Goal: Find contact information: Find contact information

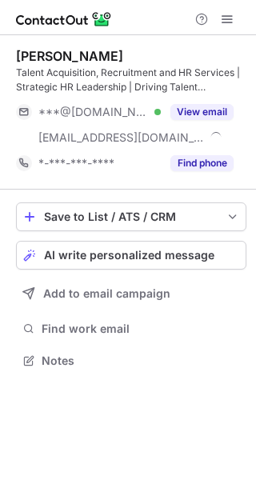
scroll to position [350, 256]
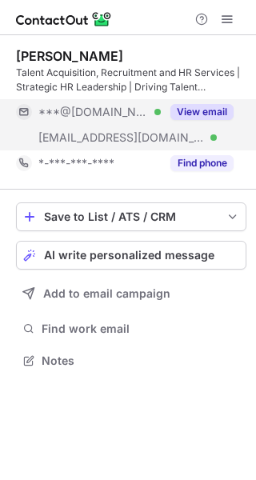
click at [201, 112] on button "View email" at bounding box center [202, 112] width 63 height 16
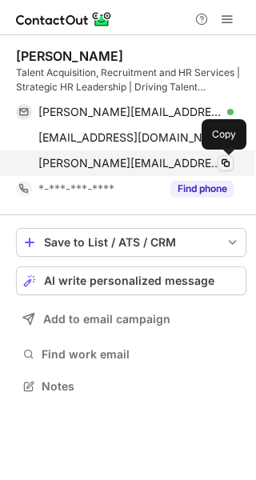
click at [228, 167] on span at bounding box center [225, 163] width 13 height 13
